Goal: Navigation & Orientation: Find specific page/section

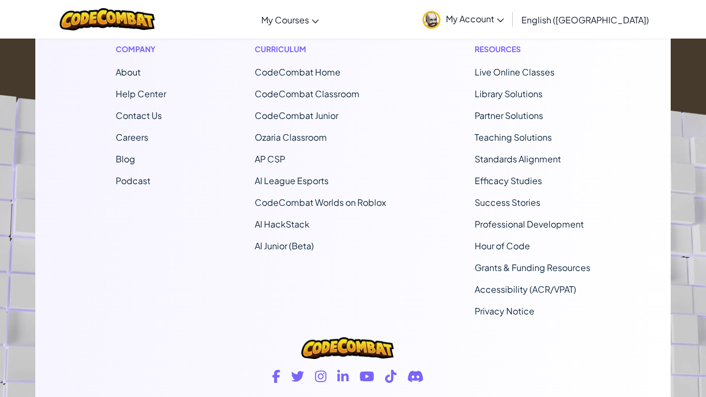
scroll to position [729, 0]
click at [515, 285] on link "Accessibility (ACR/VPAT)" at bounding box center [524, 289] width 101 height 11
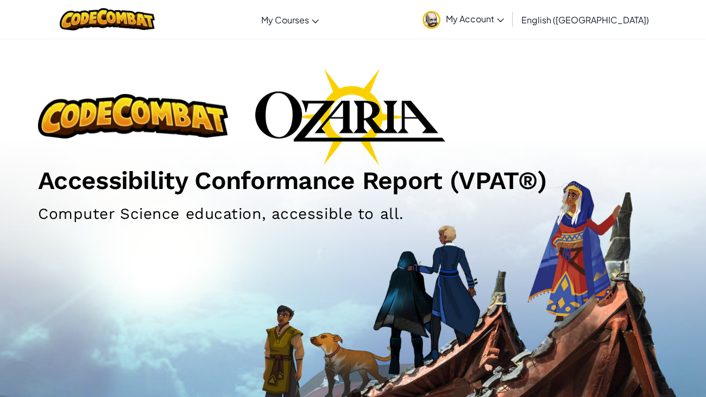
click at [509, 24] on link "My Account" at bounding box center [463, 19] width 92 height 34
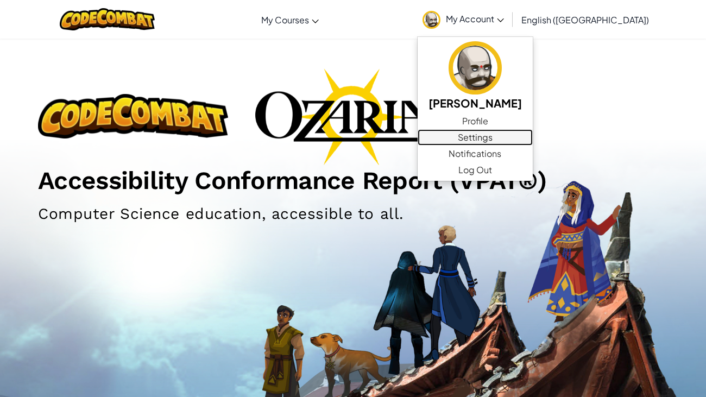
click at [532, 138] on link "Settings" at bounding box center [474, 137] width 115 height 16
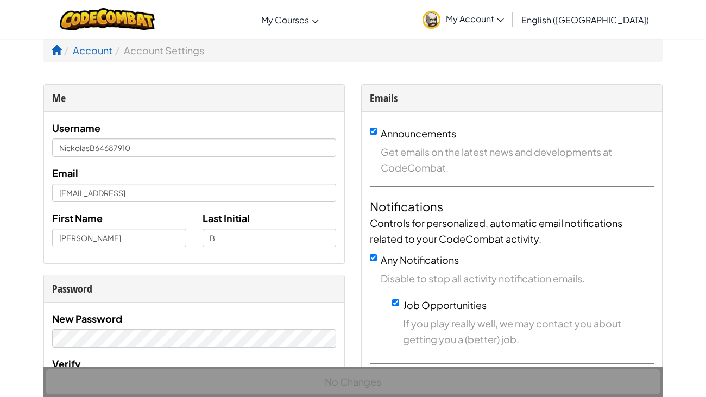
click at [509, 17] on link "My Account" at bounding box center [463, 19] width 92 height 34
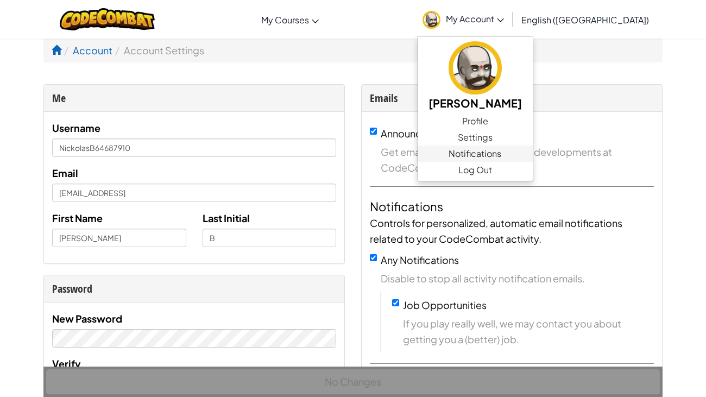
click at [501, 155] on span "Notifications" at bounding box center [474, 153] width 53 height 13
